Goal: Register for event/course

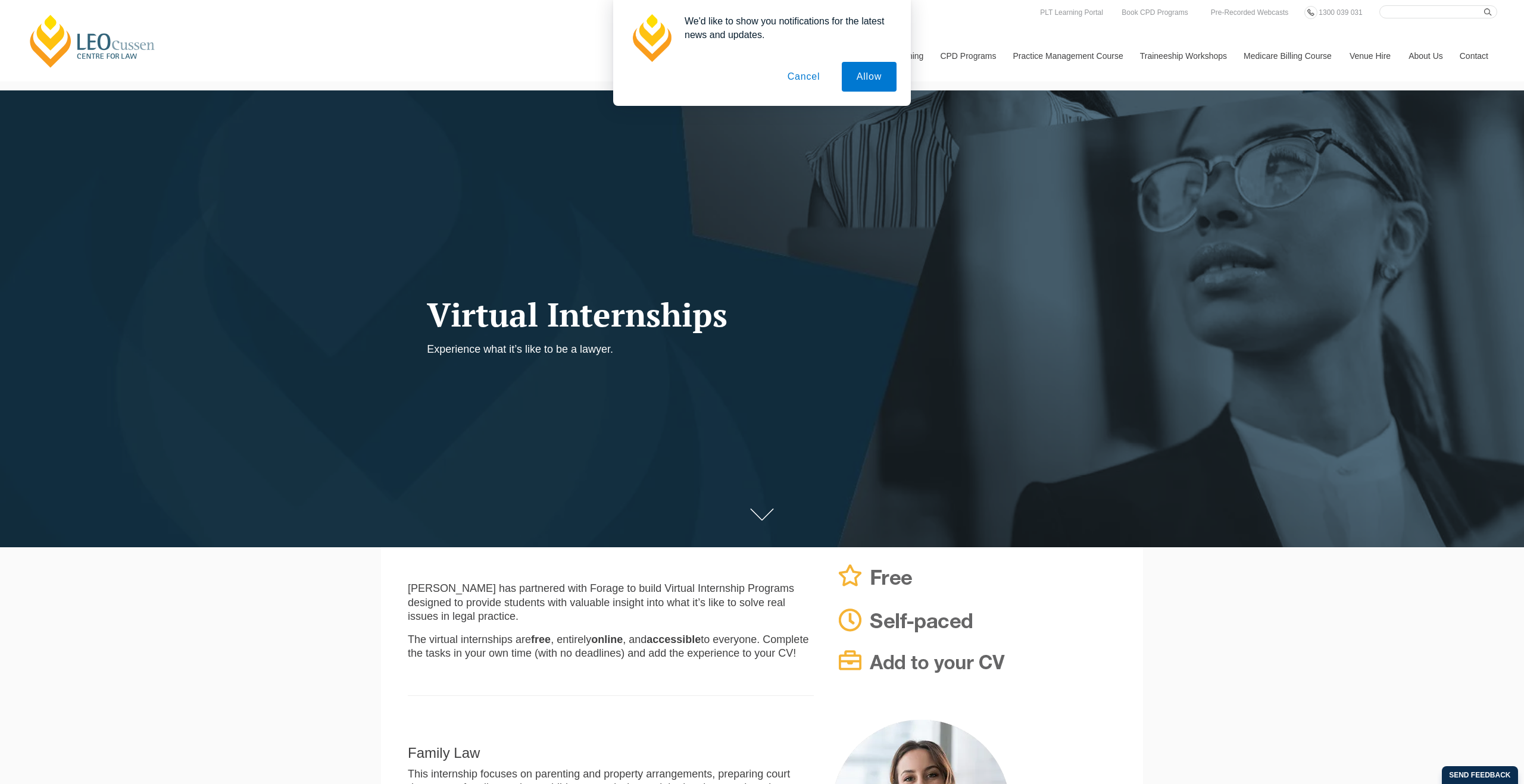
click at [815, 86] on button "Cancel" at bounding box center [804, 76] width 63 height 30
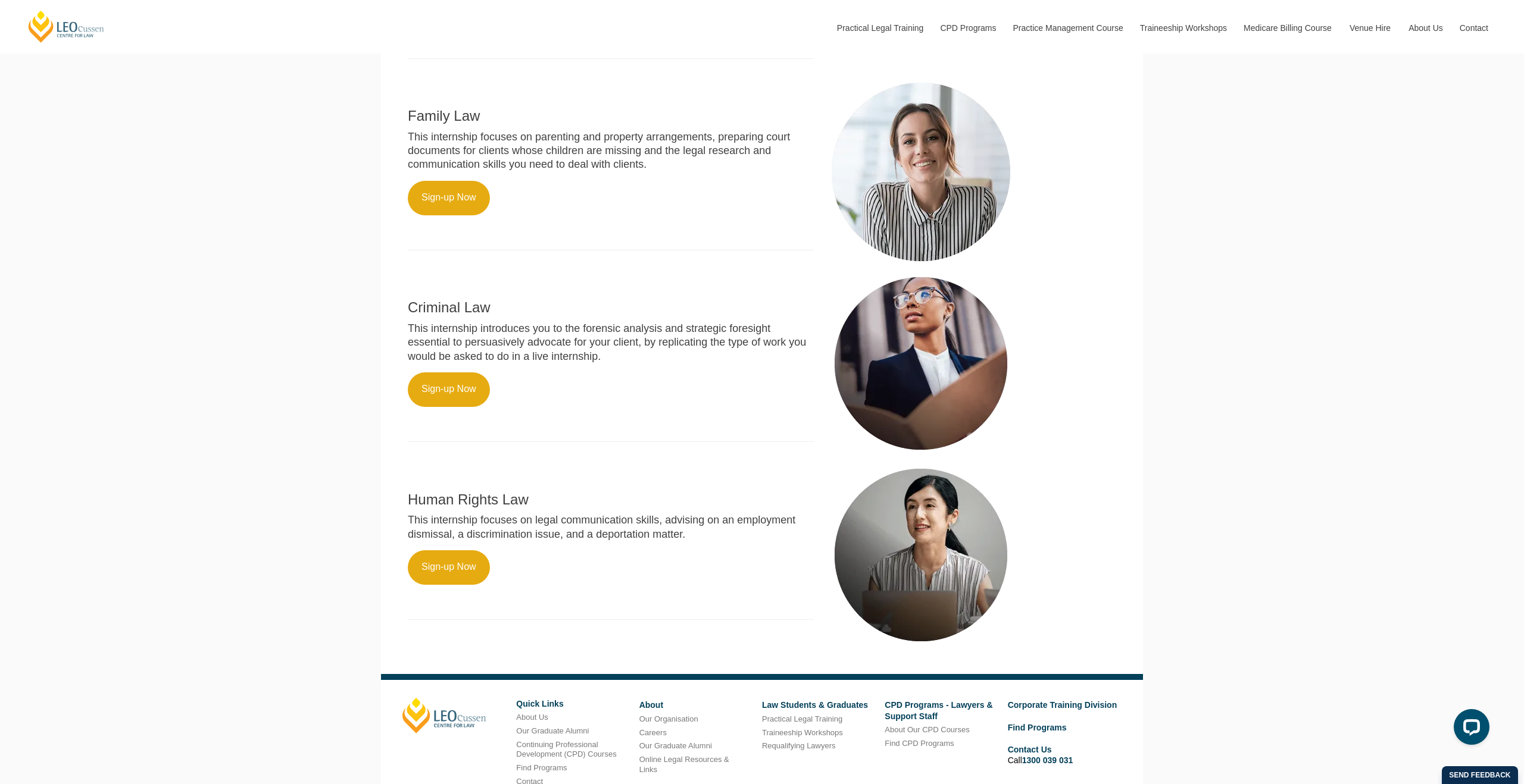
scroll to position [717, 0]
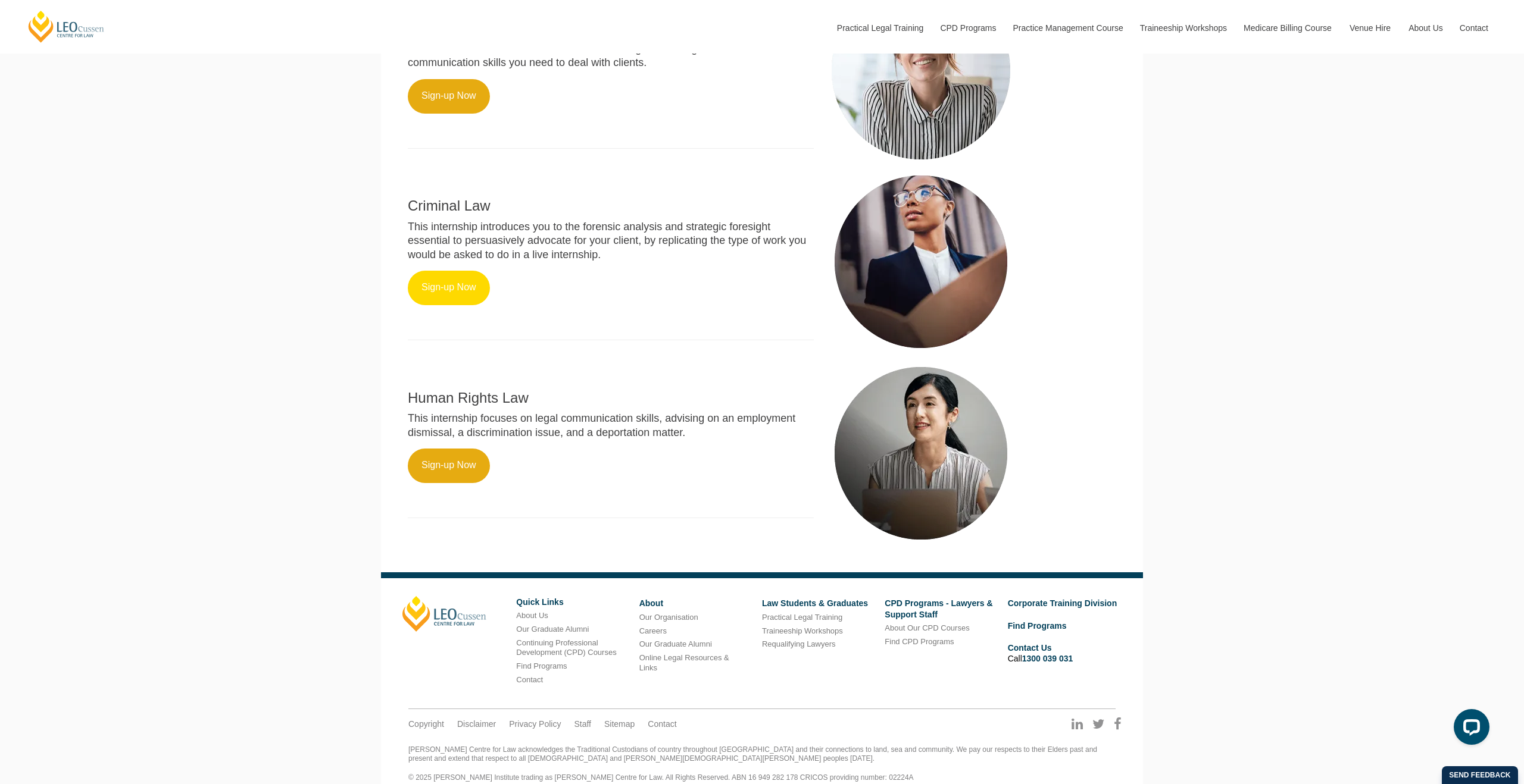
click at [461, 294] on div "Criminal Law This internship introduces you to the forensic analysis and strate…" at bounding box center [611, 262] width 424 height 179
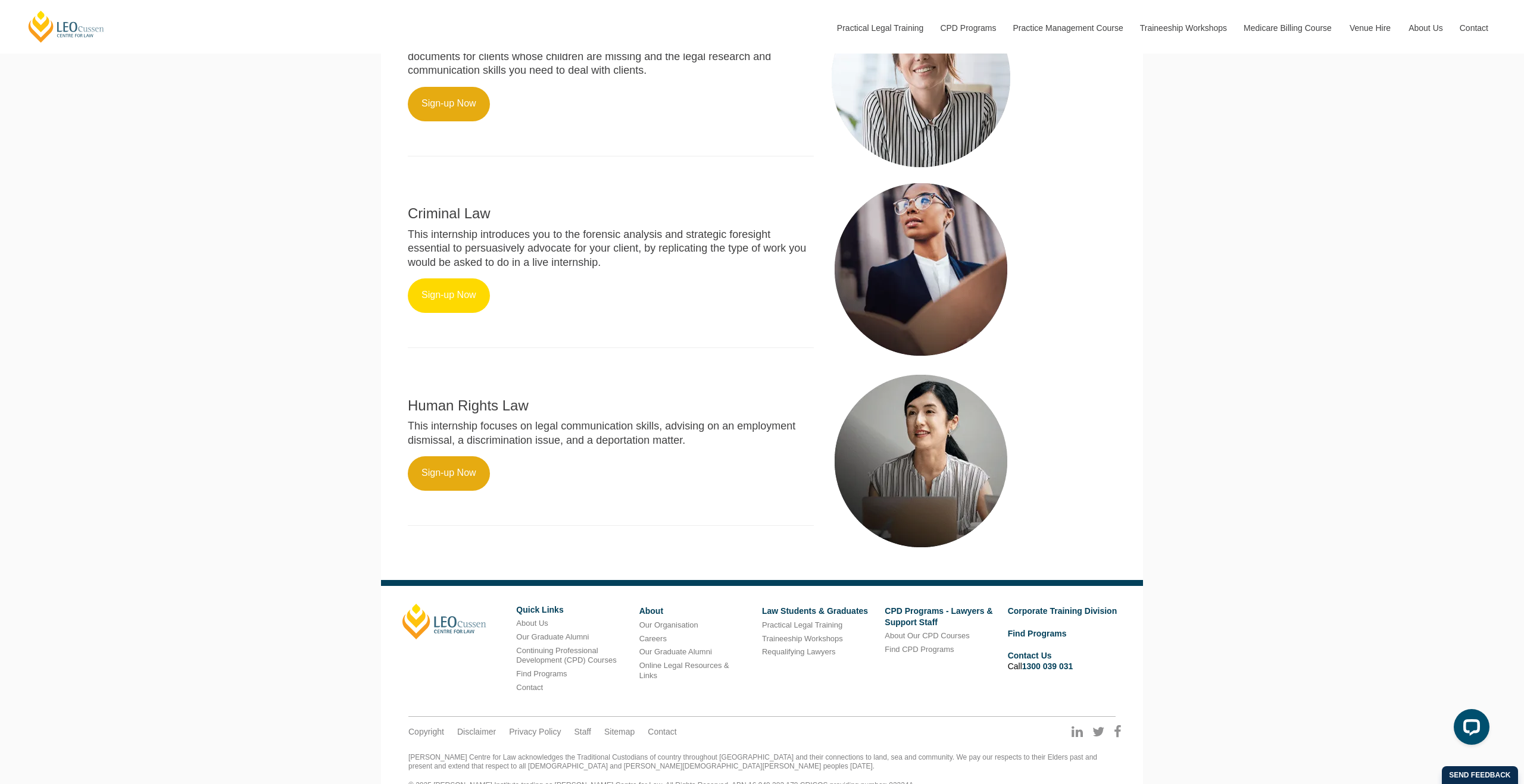
scroll to position [729, 0]
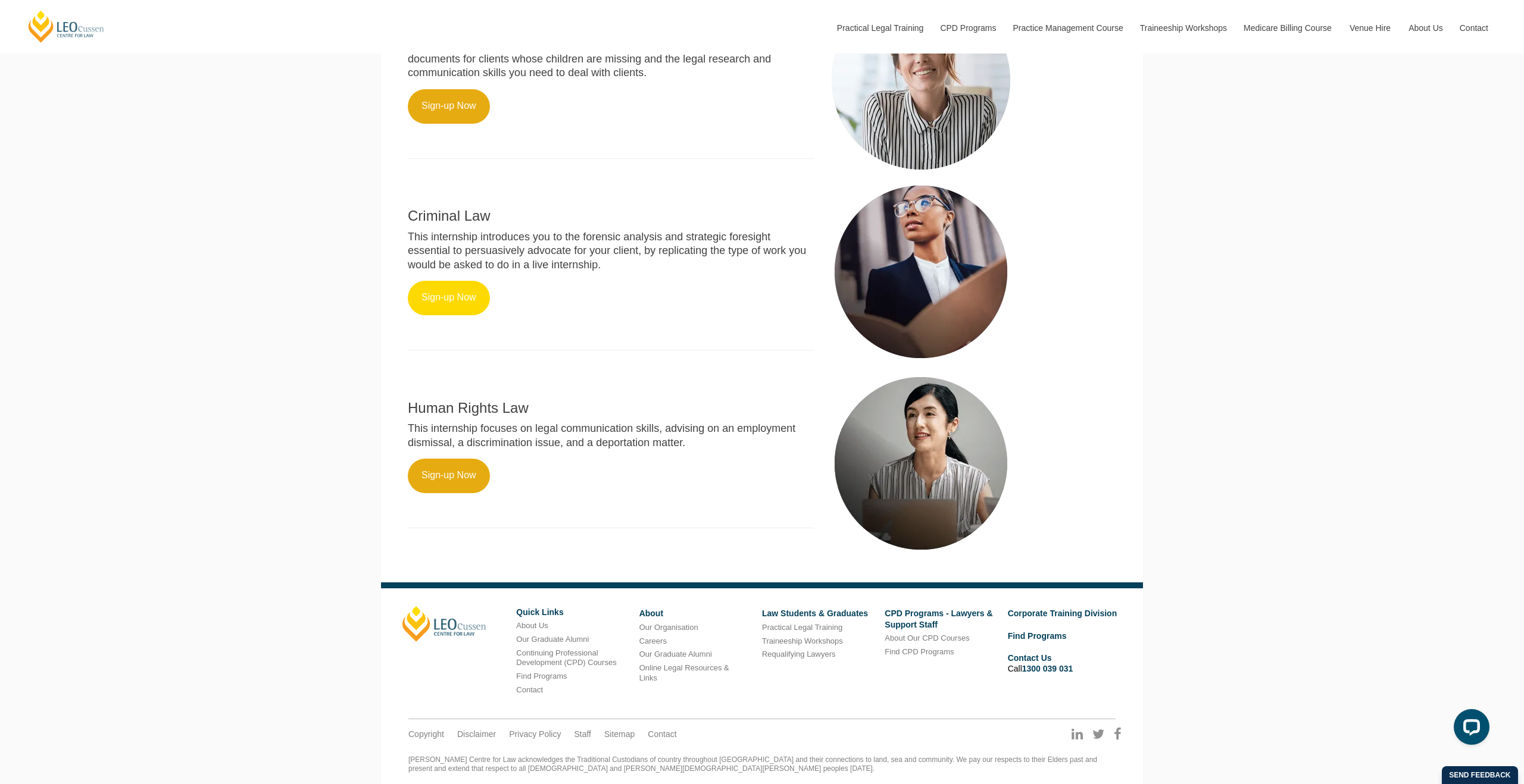
click at [464, 281] on link "Sign-up Now" at bounding box center [449, 298] width 82 height 34
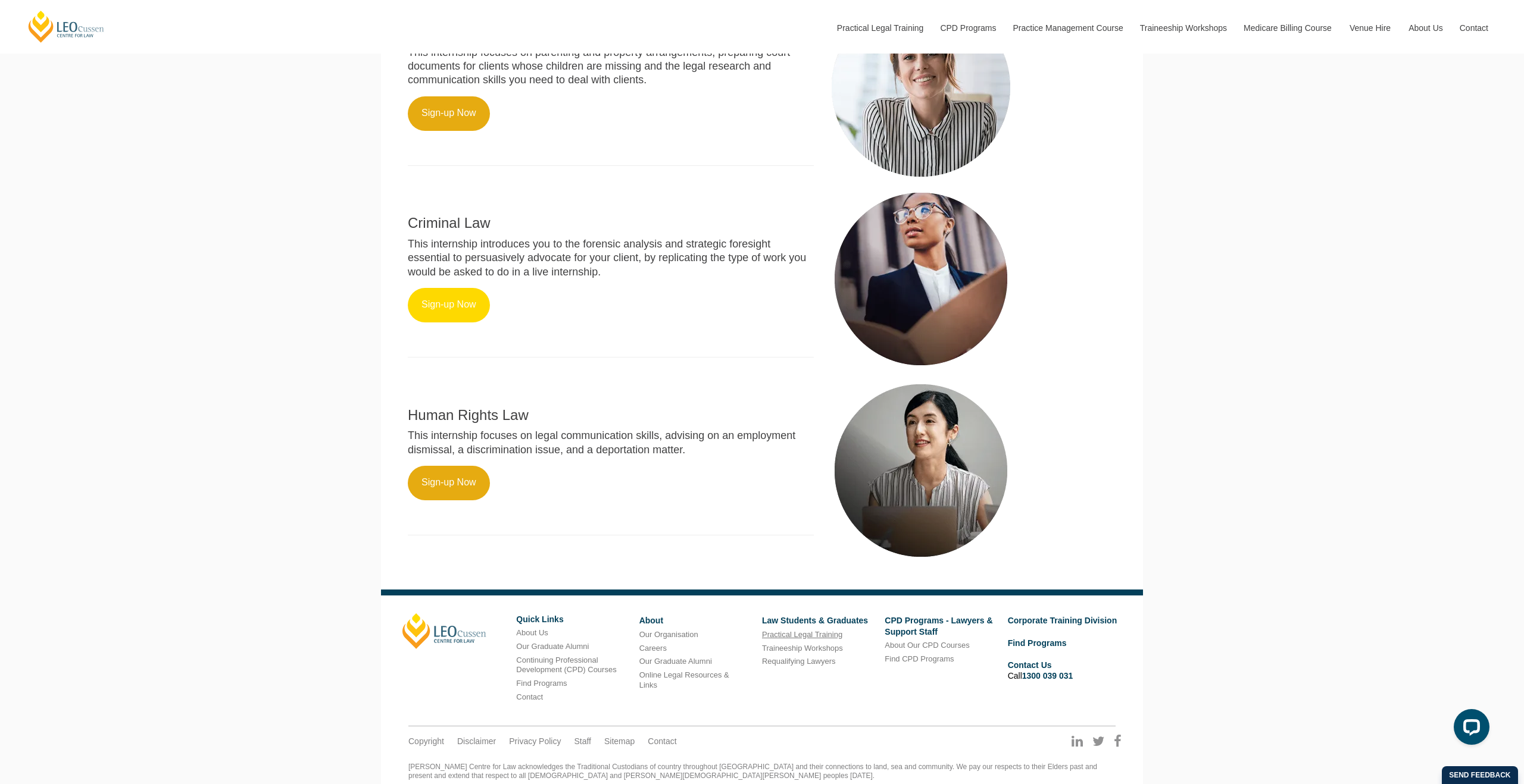
scroll to position [721, 0]
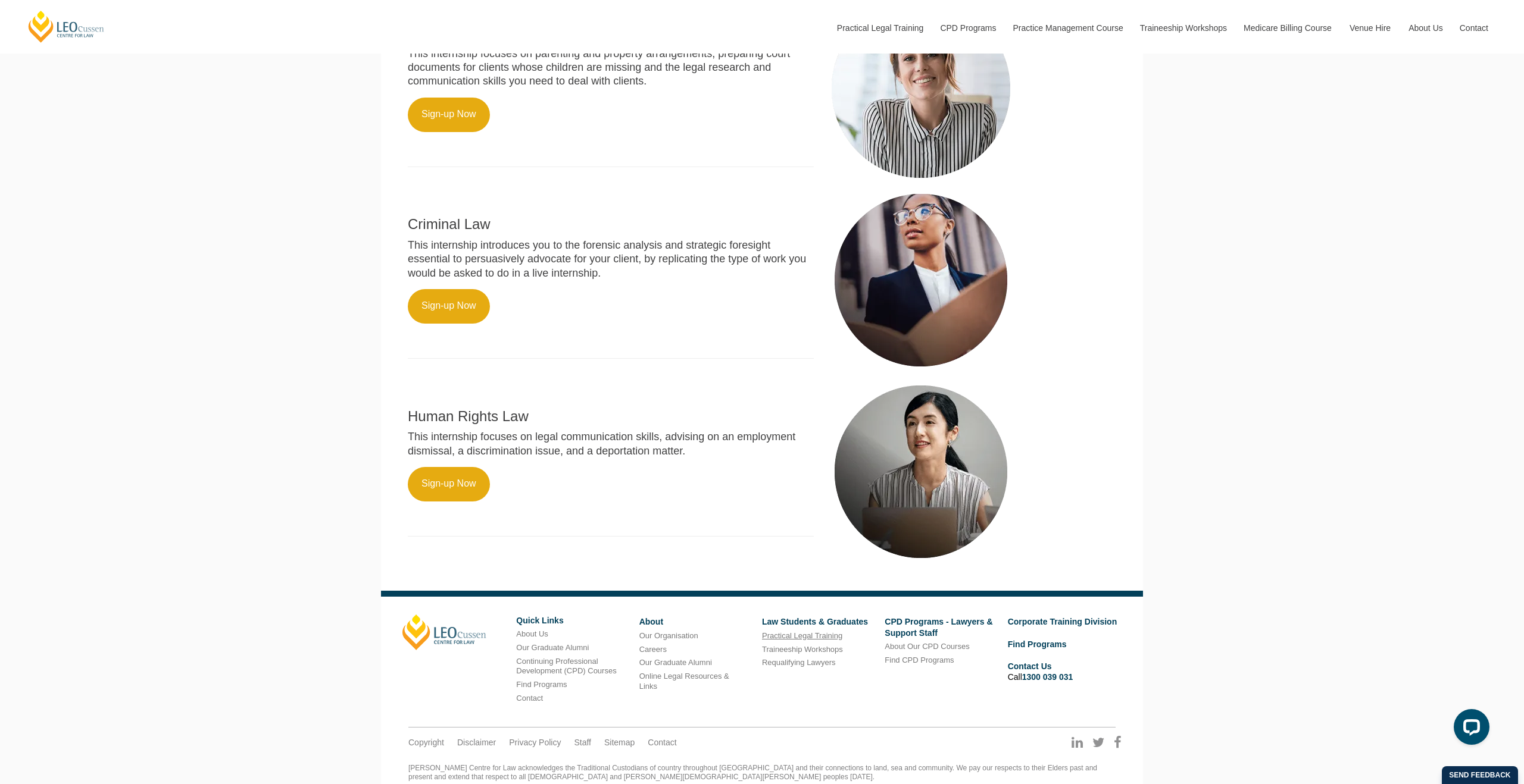
click at [799, 631] on link "Practical Legal Training" at bounding box center [802, 635] width 81 height 9
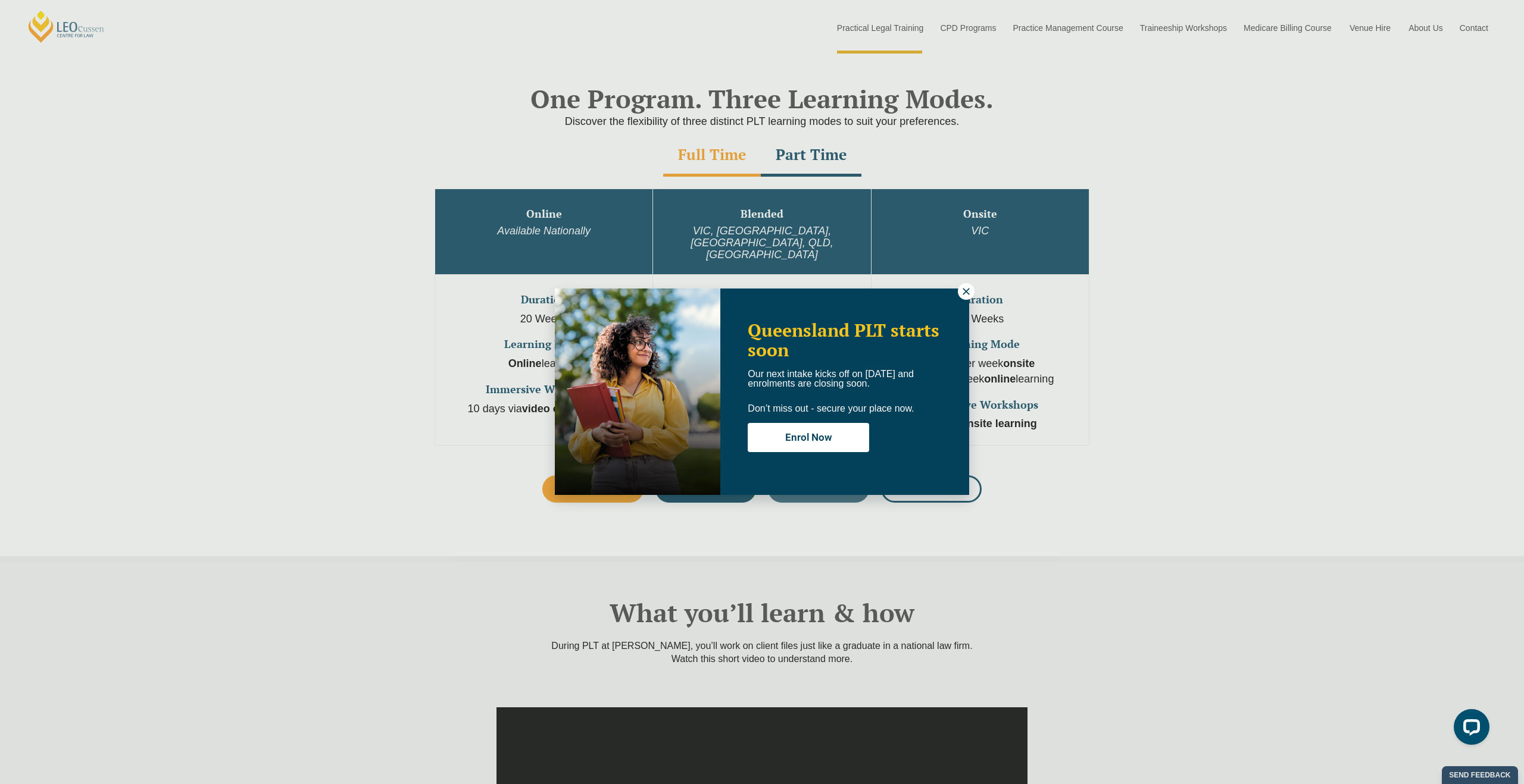
click at [968, 293] on icon at bounding box center [966, 292] width 11 height 11
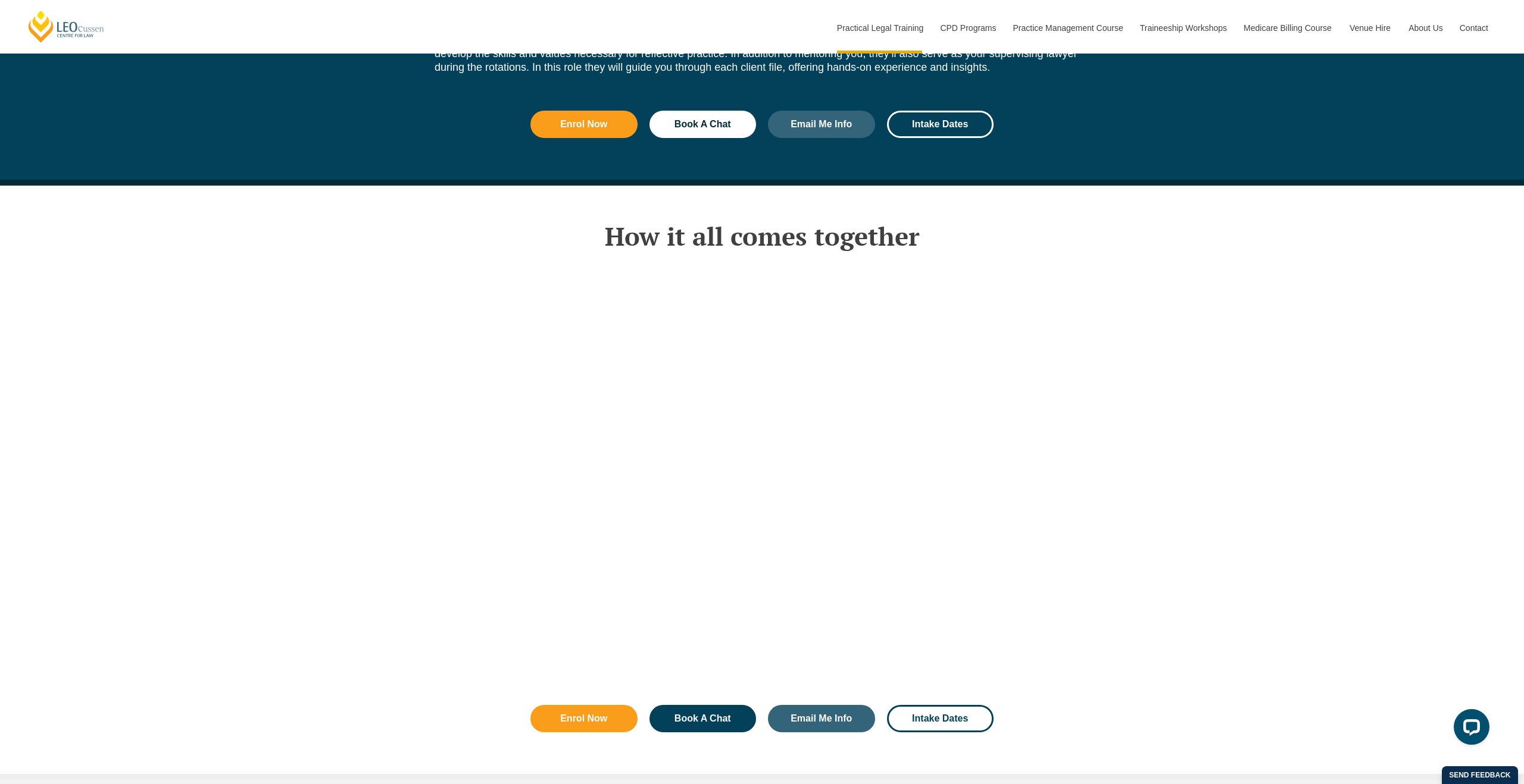
scroll to position [1977, 0]
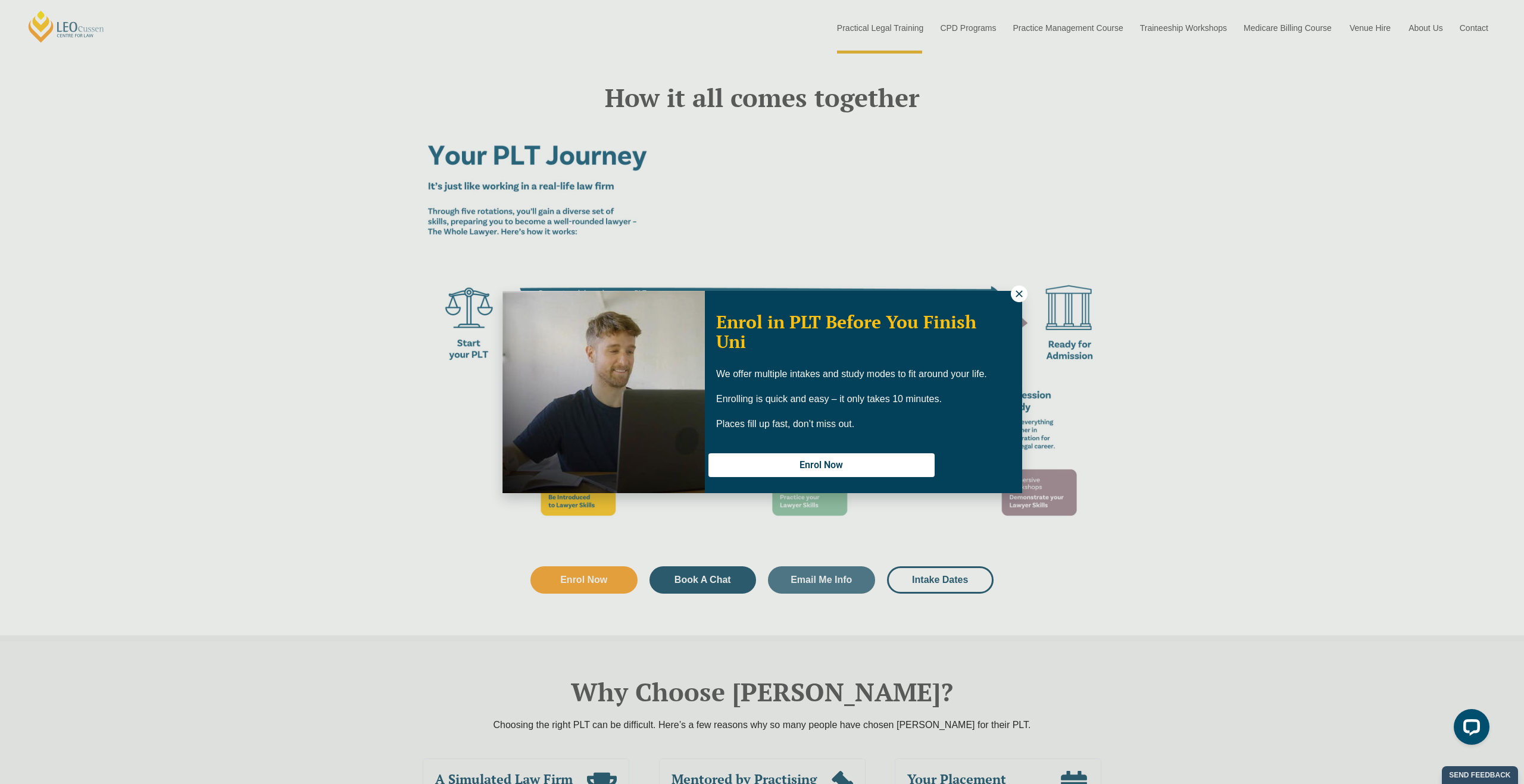
click at [1456, 121] on div "Enrol in PLT Before You Finish Uni We offer multiple intakes and study modes to…" at bounding box center [762, 392] width 1524 height 784
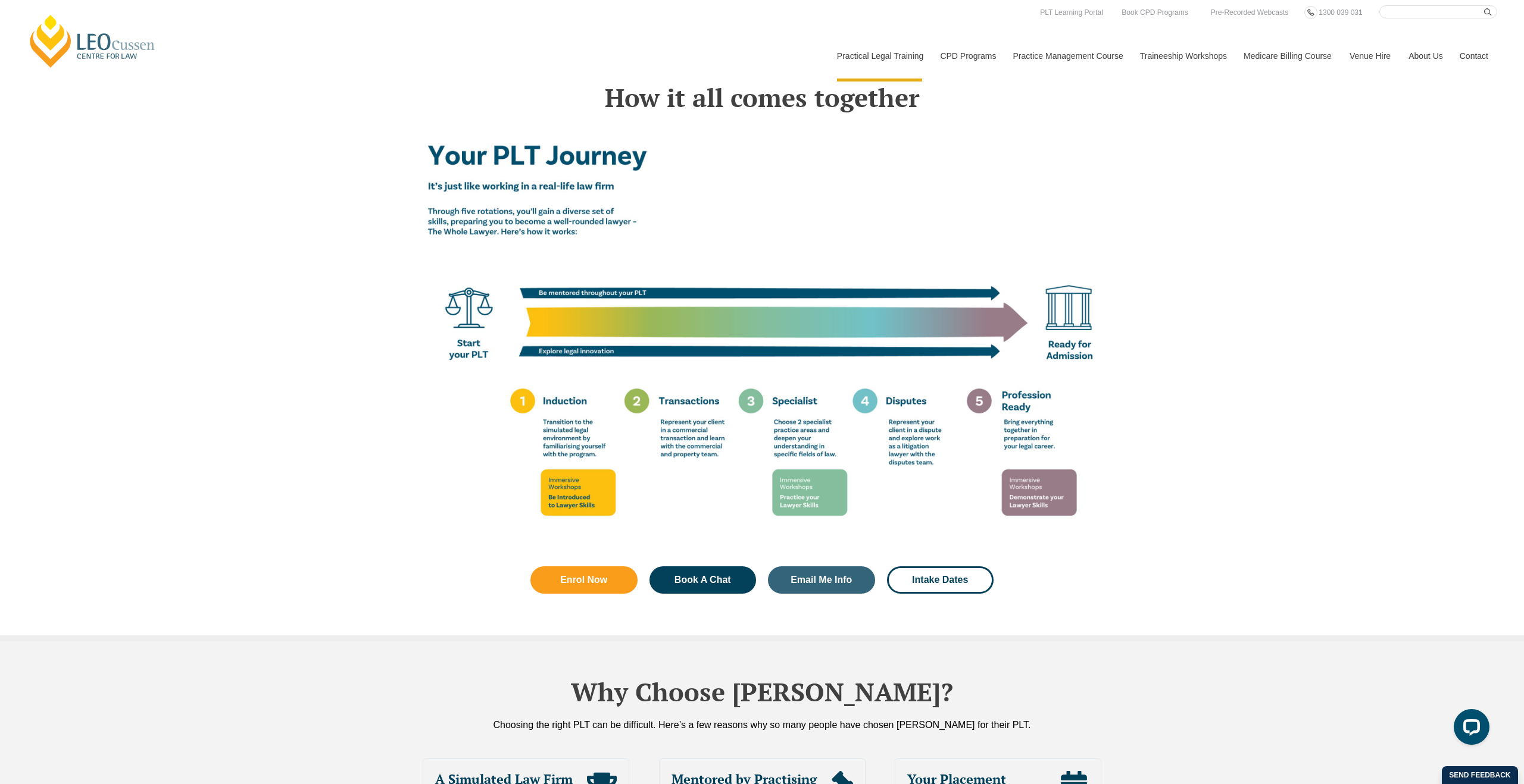
scroll to position [1976, 0]
